Goal: Information Seeking & Learning: Learn about a topic

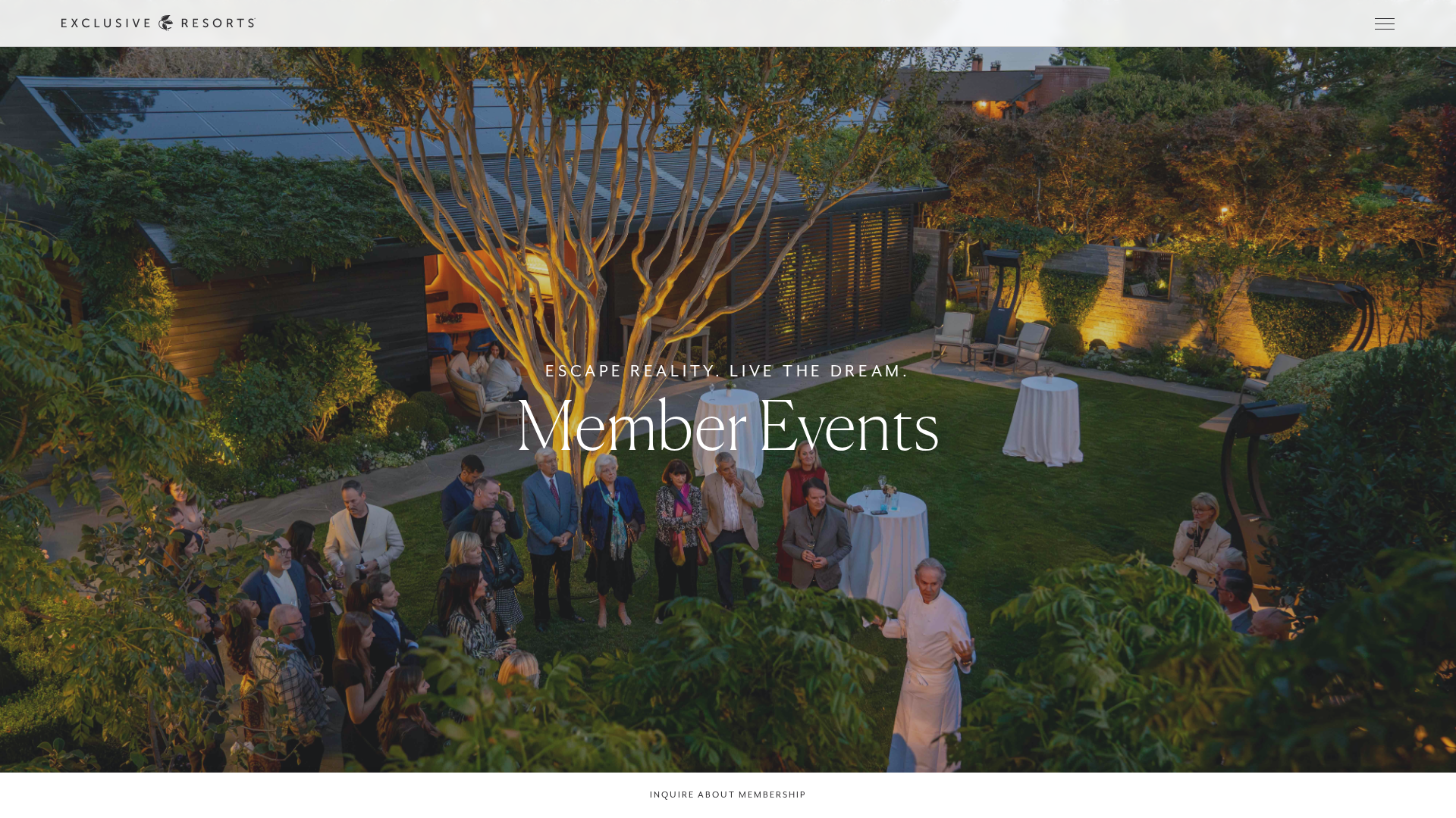
click at [0, 0] on div "Member Login" at bounding box center [0, 0] width 0 height 0
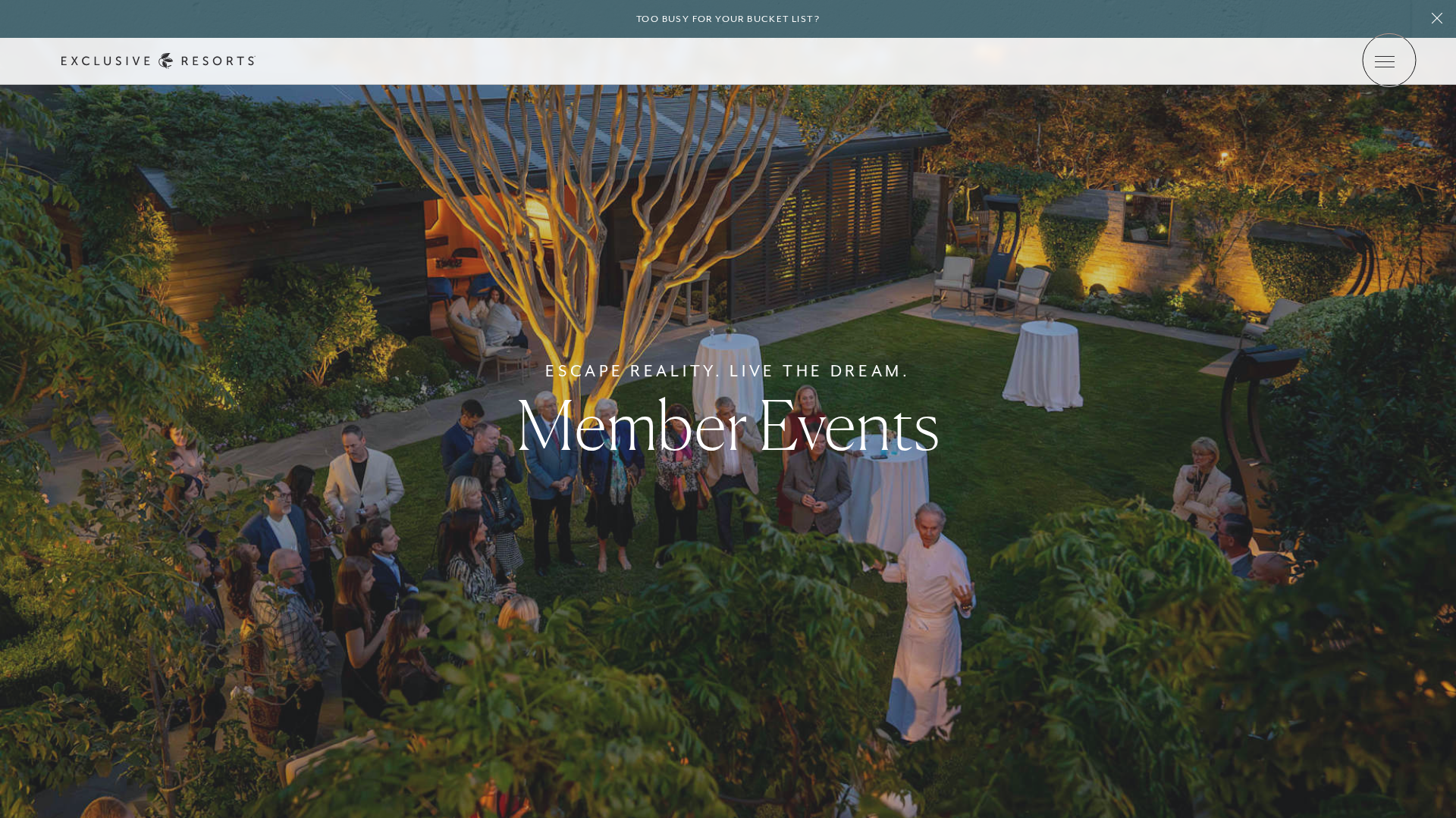
click at [0, 0] on icon at bounding box center [0, 0] width 0 height 0
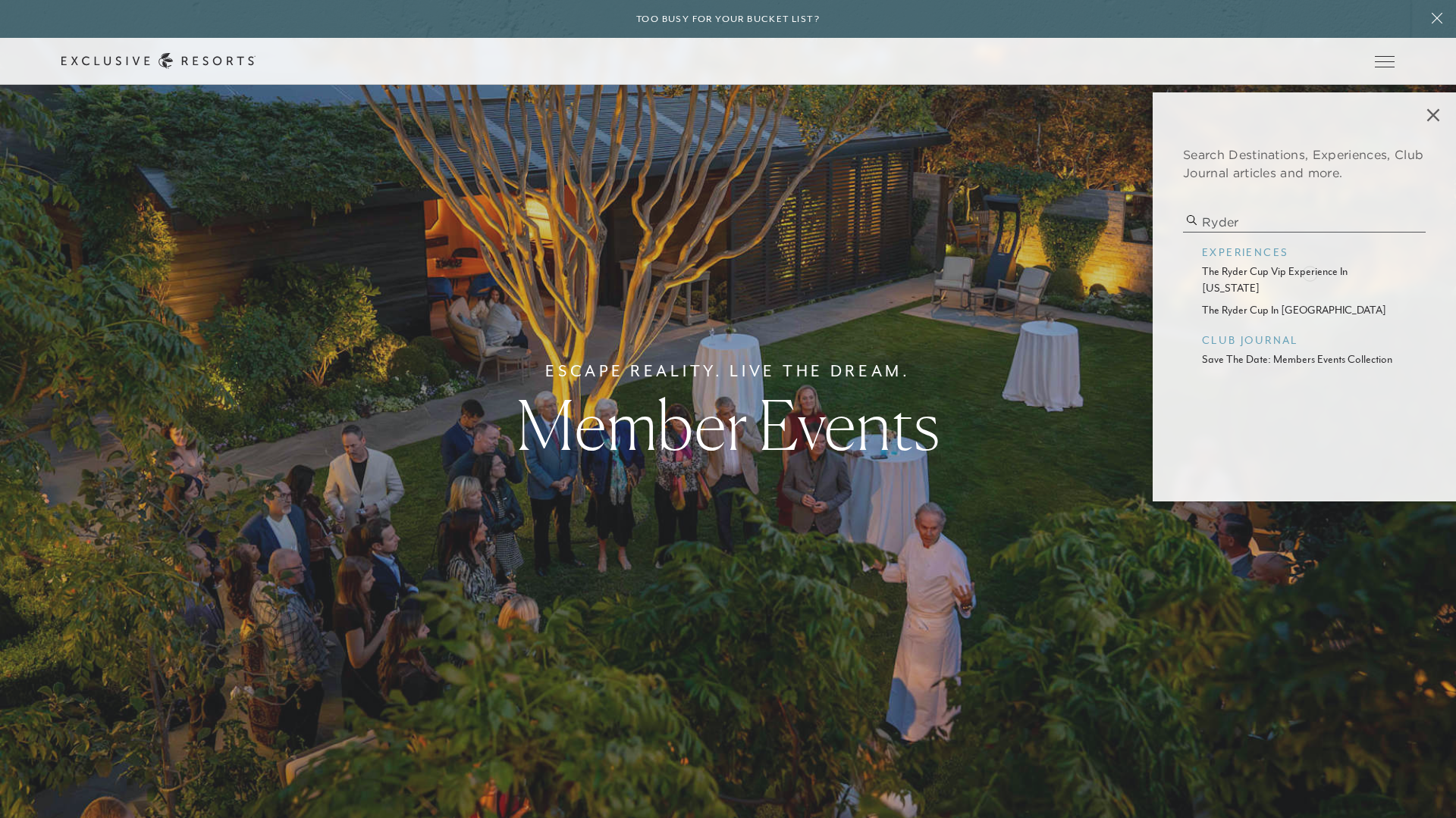
type input "ryder"
click at [1309, 272] on p "the ryder cup vip experience in new york" at bounding box center [1304, 279] width 205 height 32
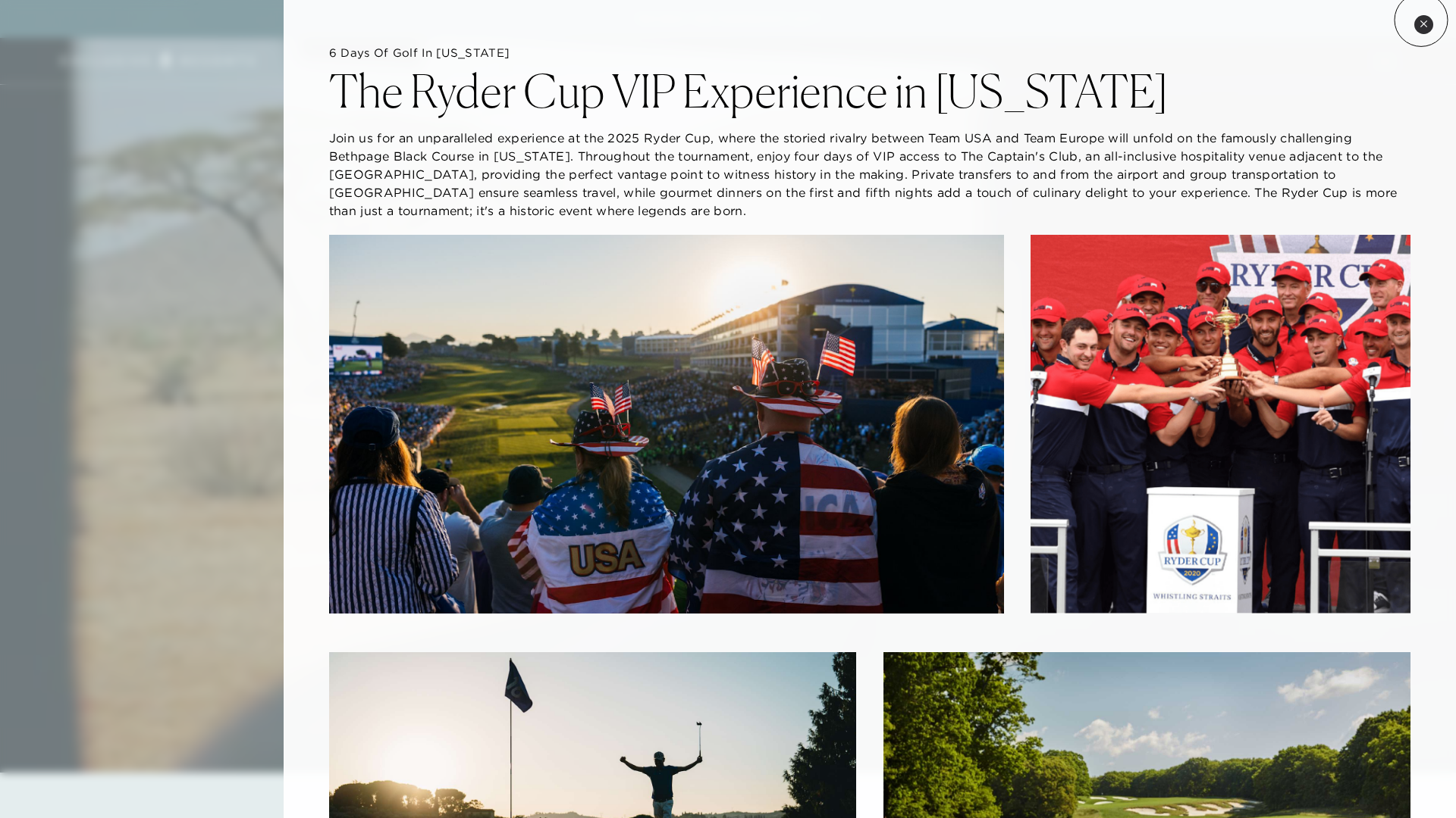
click at [1421, 19] on icon at bounding box center [1423, 23] width 8 height 8
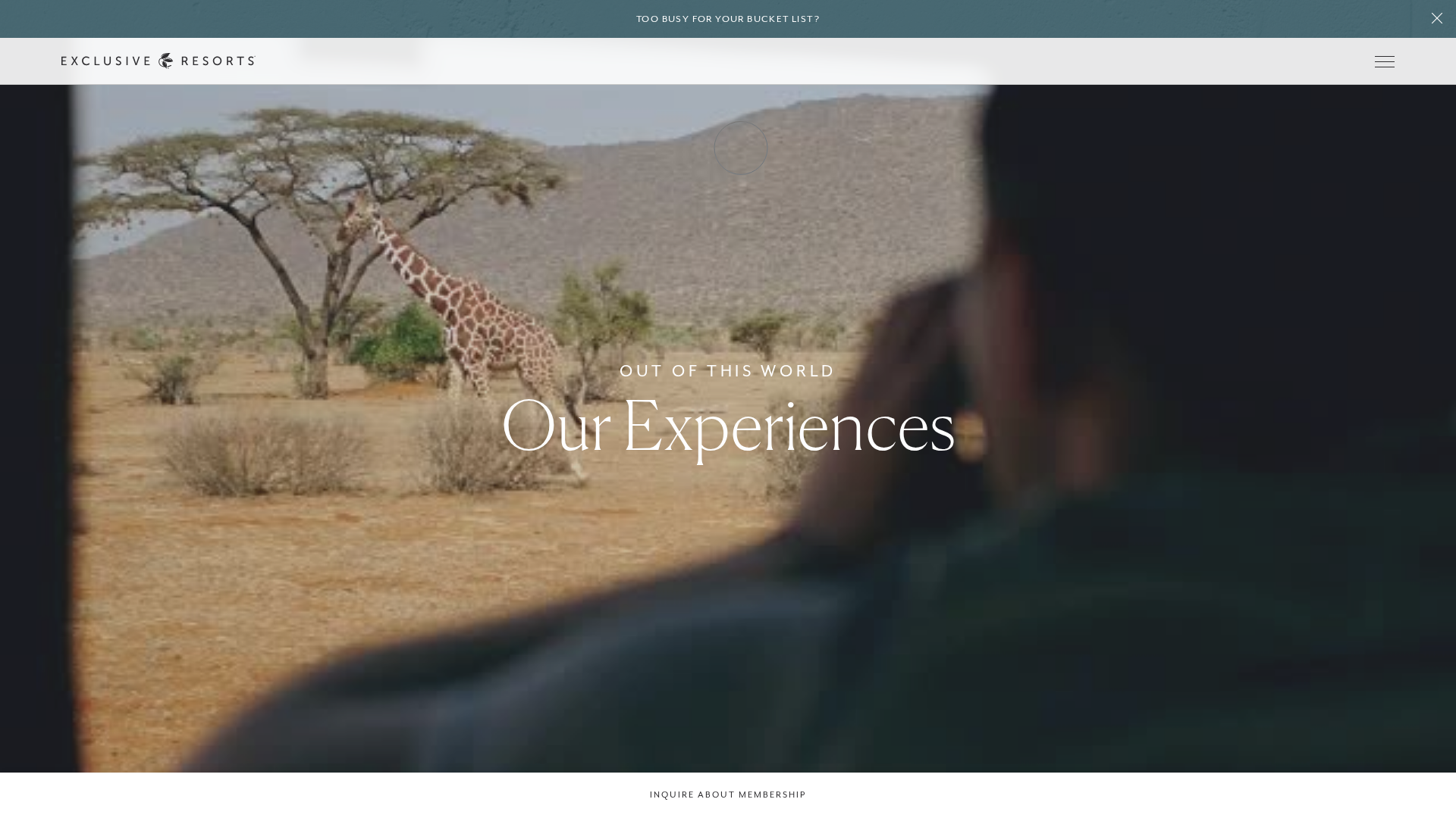
click at [0, 0] on link "Club Journal" at bounding box center [0, 0] width 0 height 0
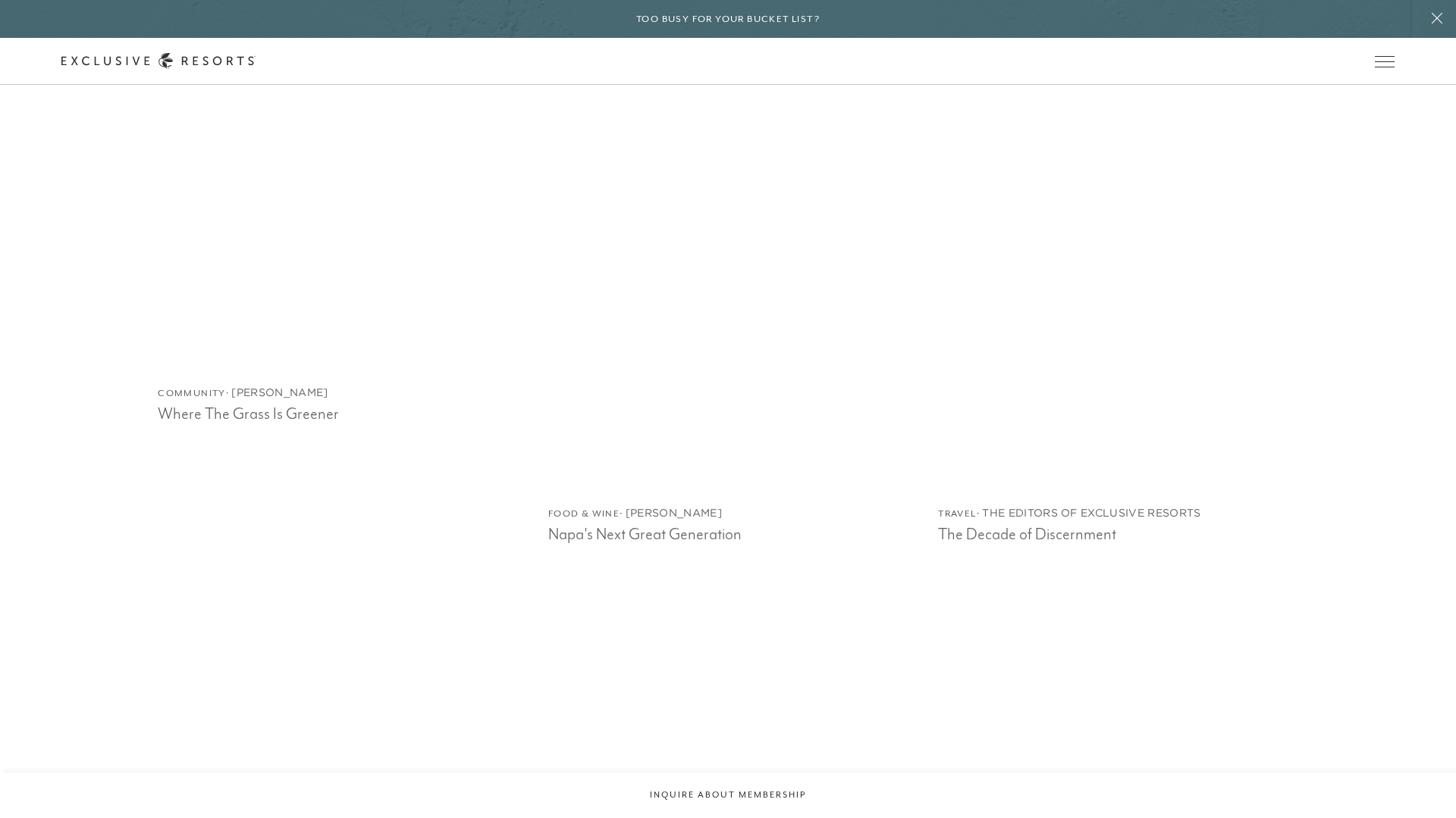
scroll to position [3032, 0]
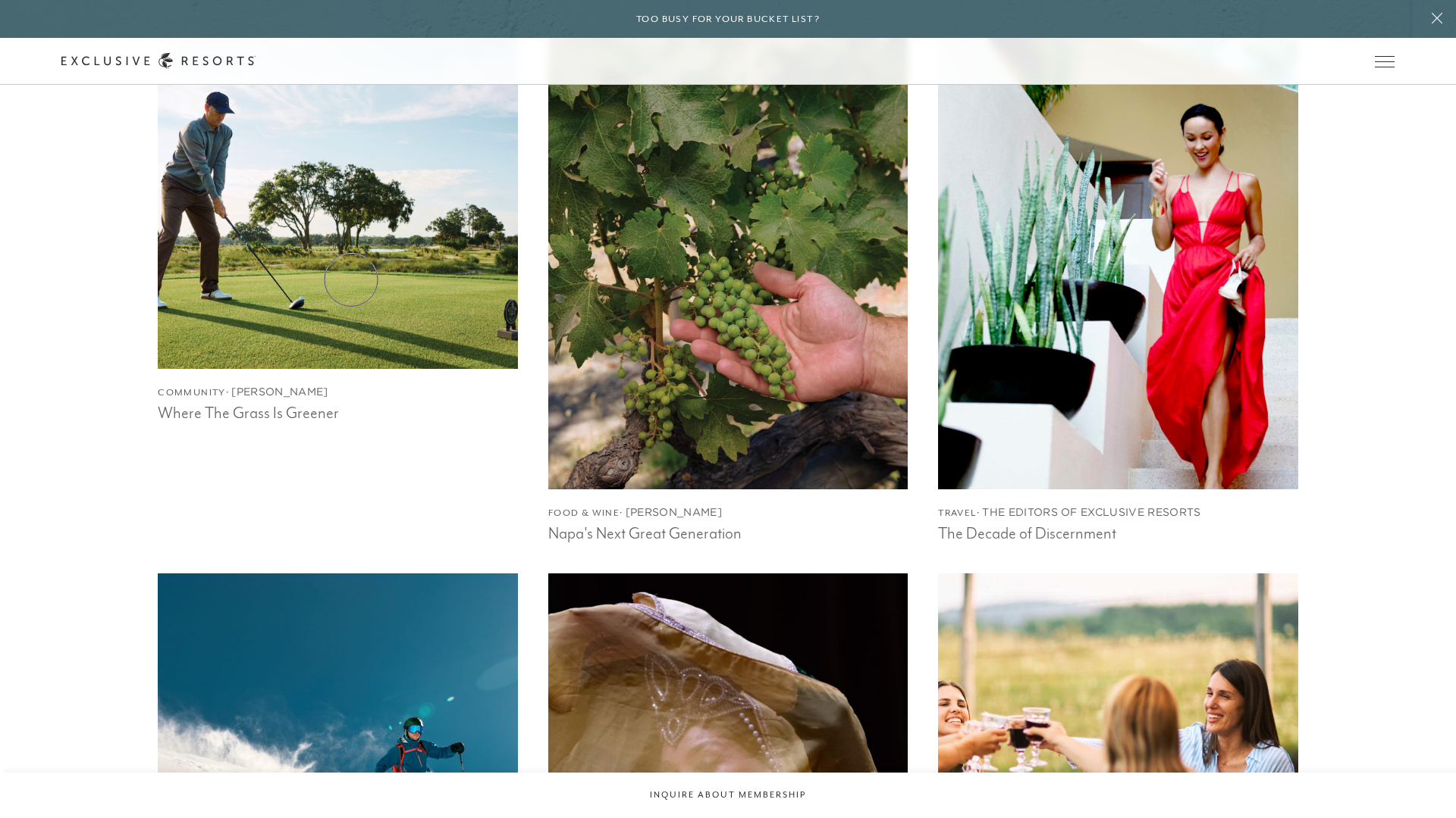
click at [351, 279] on img at bounding box center [337, 189] width 395 height 395
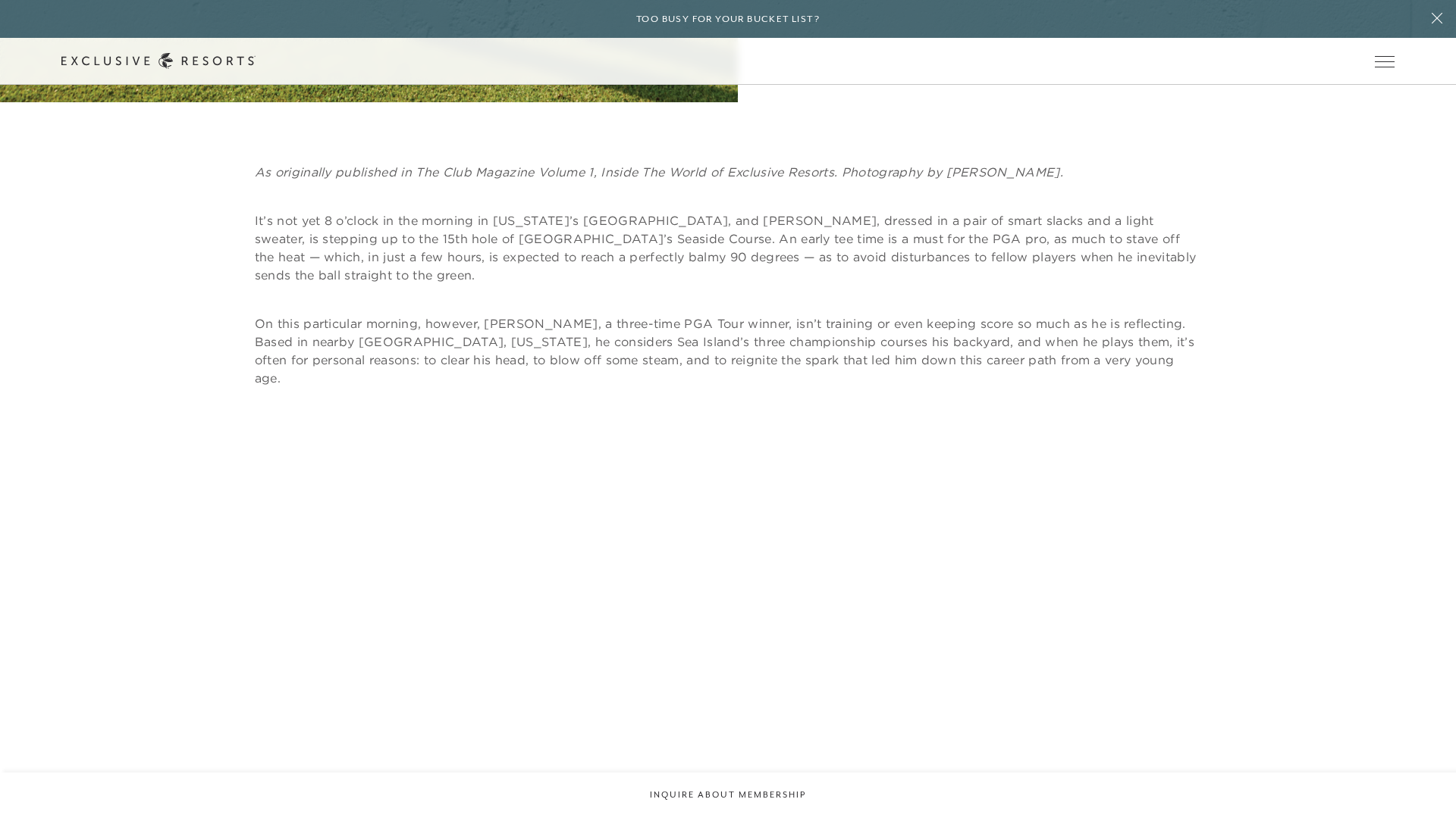
scroll to position [792, 0]
